Goal: Transaction & Acquisition: Purchase product/service

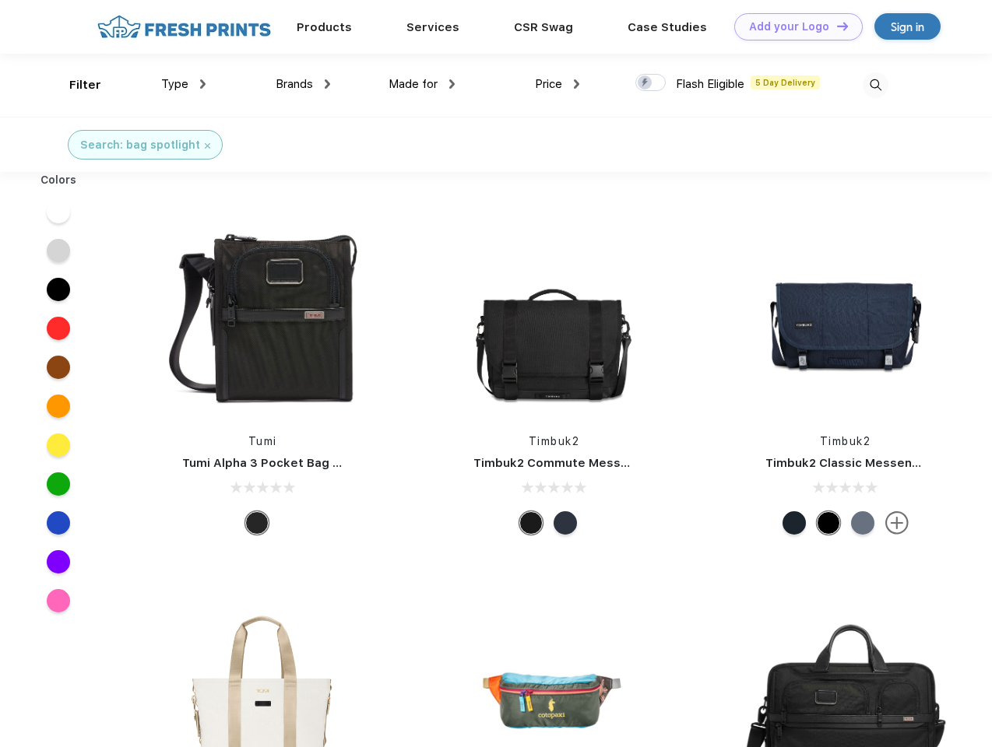
click at [793, 26] on link "Add your Logo Design Tool" at bounding box center [798, 26] width 128 height 27
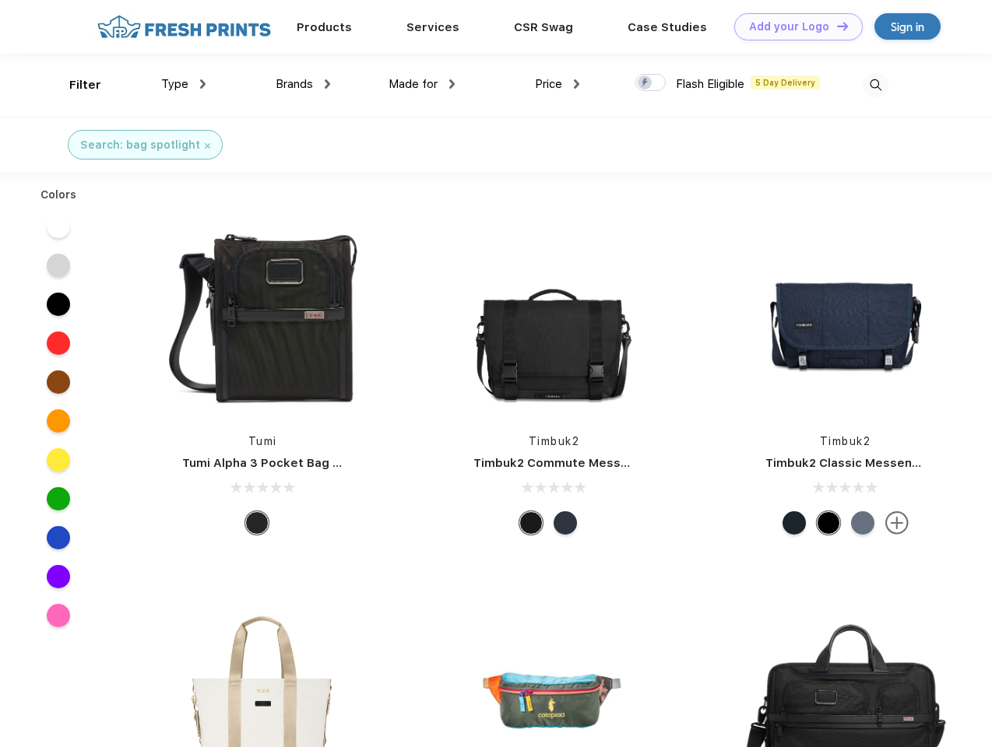
click at [0, 0] on div "Design Tool" at bounding box center [0, 0] width 0 height 0
click at [835, 26] on link "Add your Logo Design Tool" at bounding box center [798, 26] width 128 height 27
click at [75, 85] on div "Filter" at bounding box center [85, 85] width 32 height 18
click at [184, 84] on span "Type" at bounding box center [174, 84] width 27 height 14
click at [303, 84] on span "Brands" at bounding box center [294, 84] width 37 height 14
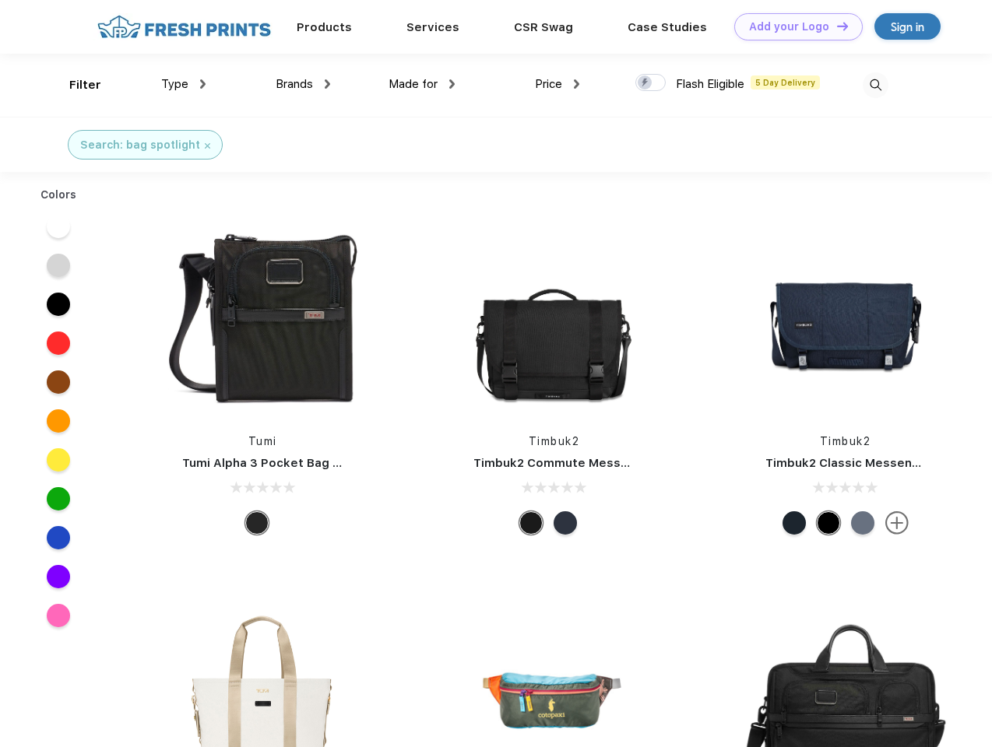
click at [422, 84] on span "Made for" at bounding box center [413, 84] width 49 height 14
click at [557, 84] on span "Price" at bounding box center [548, 84] width 27 height 14
click at [651, 83] on div at bounding box center [650, 82] width 30 height 17
click at [645, 83] on input "checkbox" at bounding box center [640, 78] width 10 height 10
click at [875, 85] on img at bounding box center [876, 85] width 26 height 26
